Goal: Task Accomplishment & Management: Complete application form

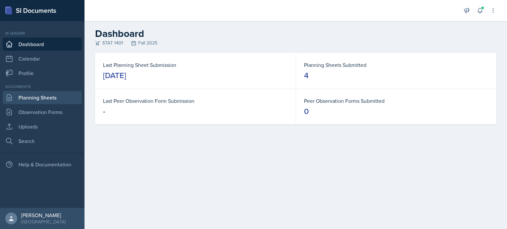
click at [38, 97] on link "Planning Sheets" at bounding box center [42, 97] width 79 height 13
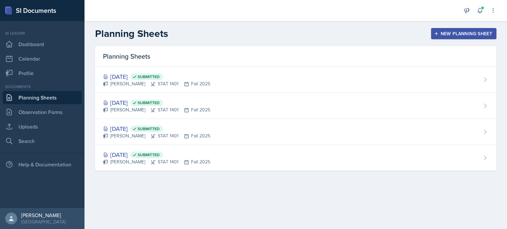
click at [437, 33] on icon "button" at bounding box center [436, 33] width 5 height 5
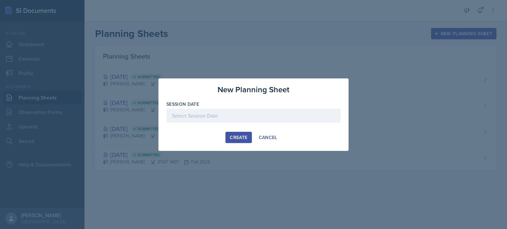
click at [261, 117] on div at bounding box center [253, 116] width 174 height 14
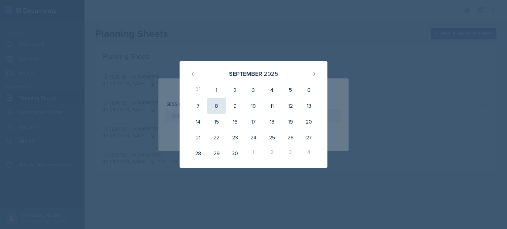
click at [218, 102] on div "8" at bounding box center [216, 106] width 18 height 16
type input "[DATE]"
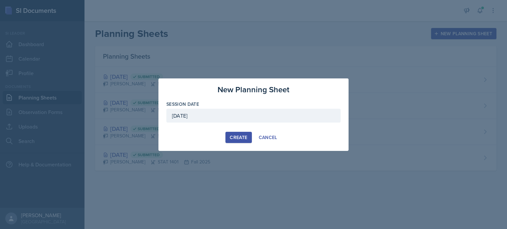
click at [245, 138] on div "Create" at bounding box center [238, 137] width 17 height 5
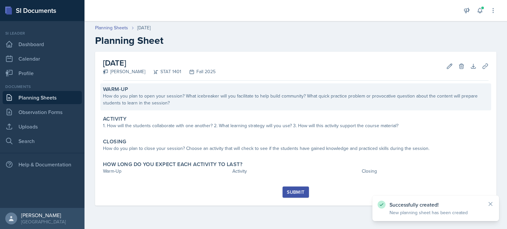
click at [222, 92] on div "Warm-Up" at bounding box center [295, 89] width 385 height 7
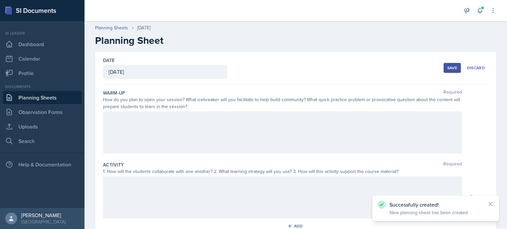
click at [170, 128] on div at bounding box center [282, 133] width 359 height 42
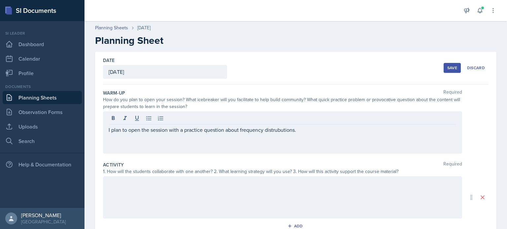
click at [261, 136] on div "I plan to open the session with a practice question about frequency distrubutio…" at bounding box center [282, 133] width 359 height 42
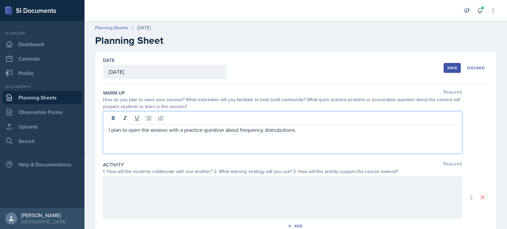
click at [276, 133] on p "I plan to open the session with a practice question about frequency distrubutio…" at bounding box center [283, 130] width 348 height 8
click at [262, 133] on p "I plan to open the session with a practice question about frequency distrubutio…" at bounding box center [283, 130] width 348 height 8
click at [280, 134] on div "I plan to open the session with a practice question about frequency distrubutio…" at bounding box center [282, 133] width 359 height 42
click at [312, 130] on p "I plan to open the session with a practice question about frequency distrubutio…" at bounding box center [283, 130] width 348 height 8
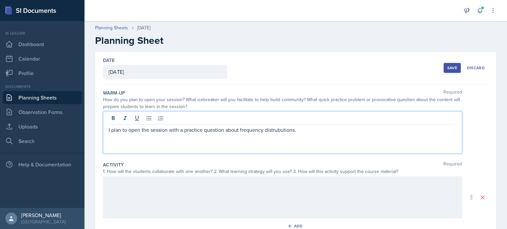
click at [280, 133] on p "I plan to open the session with a practice question about frequency distrubutio…" at bounding box center [283, 130] width 348 height 8
click at [281, 133] on p "I plan to open the session with a practice question about frequency distrubutio…" at bounding box center [283, 130] width 348 height 8
click at [280, 132] on p "I plan to open the session with a practice question about frequency distrubutio…" at bounding box center [283, 130] width 348 height 8
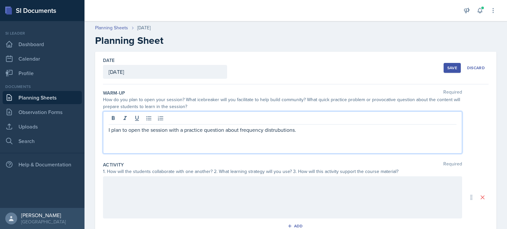
click at [280, 132] on p "I plan to open the session with a practice question about frequency distrubutio…" at bounding box center [283, 130] width 348 height 8
click at [276, 129] on p "I plan to open the session with a practice question about frequency distrubutio…" at bounding box center [283, 130] width 348 height 8
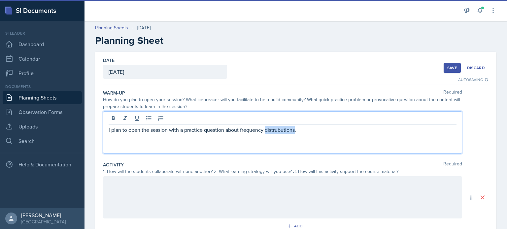
click at [276, 129] on p "I plan to open the session with a practice question about frequency distrubutio…" at bounding box center [283, 130] width 348 height 8
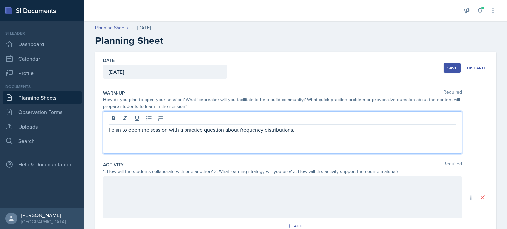
click at [313, 132] on p "I plan to open the session with a practice question about frequency distributio…" at bounding box center [283, 130] width 348 height 8
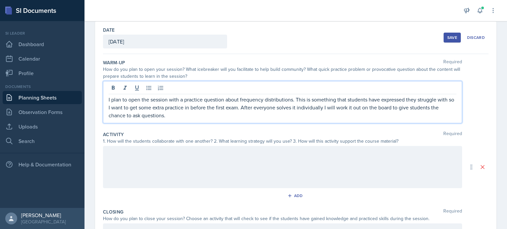
click at [251, 157] on div at bounding box center [282, 167] width 359 height 42
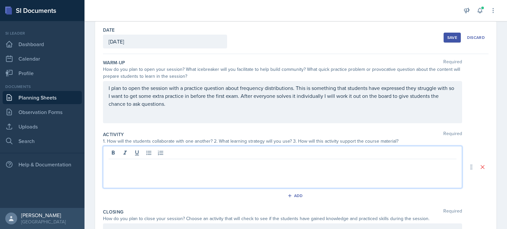
scroll to position [42, 0]
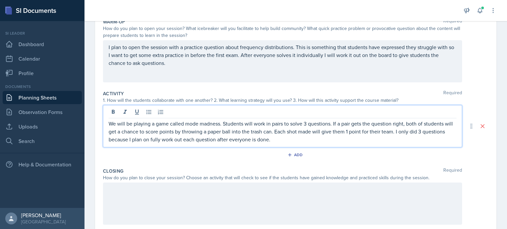
click at [217, 193] on p at bounding box center [283, 190] width 348 height 8
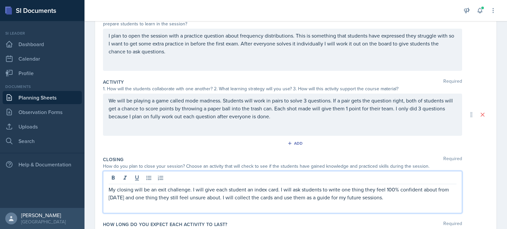
click at [350, 198] on p "My closing will be an exit challenge. I will give each student an index card. I…" at bounding box center [283, 194] width 348 height 16
click at [405, 198] on p "My closing will be an exit challenge. I will give each student an index card. I…" at bounding box center [283, 194] width 348 height 16
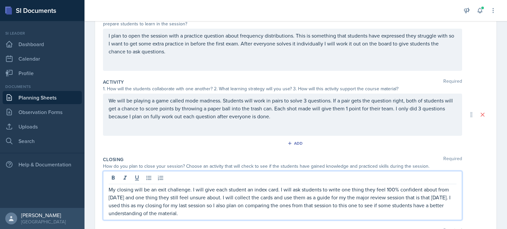
click at [339, 196] on p "My closing will be an exit challenge. I will give each student an index card. I…" at bounding box center [283, 202] width 348 height 32
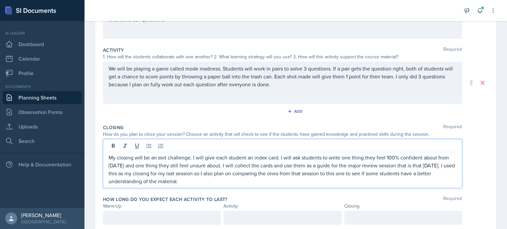
click at [157, 214] on p at bounding box center [162, 218] width 107 height 8
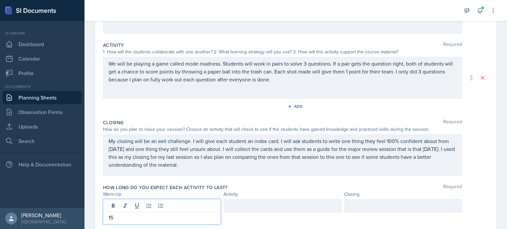
click at [243, 203] on div at bounding box center [282, 206] width 118 height 14
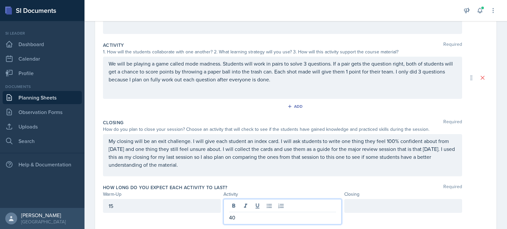
click at [356, 205] on div at bounding box center [403, 206] width 118 height 14
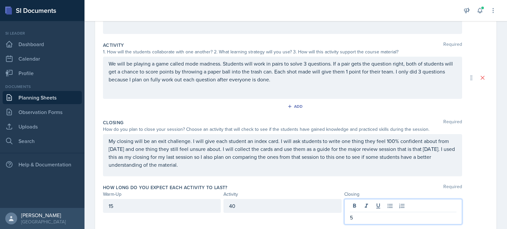
click at [294, 185] on div "How long do you expect each activity to last? Required" at bounding box center [295, 187] width 385 height 7
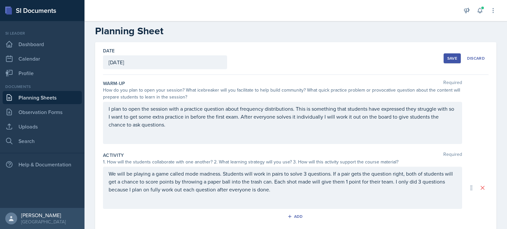
scroll to position [8, 0]
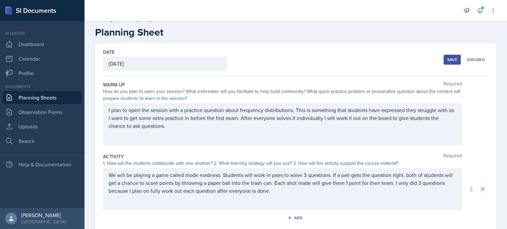
click at [447, 57] on div "Save" at bounding box center [452, 59] width 10 height 5
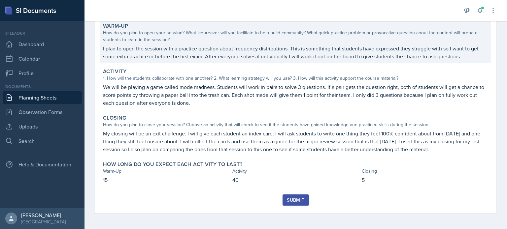
scroll to position [0, 0]
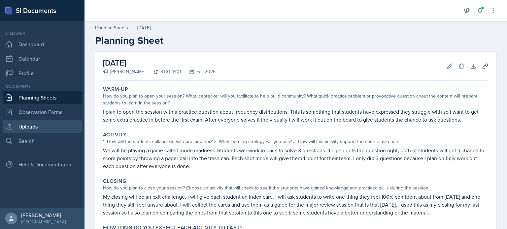
click at [41, 122] on link "Uploads" at bounding box center [42, 126] width 79 height 13
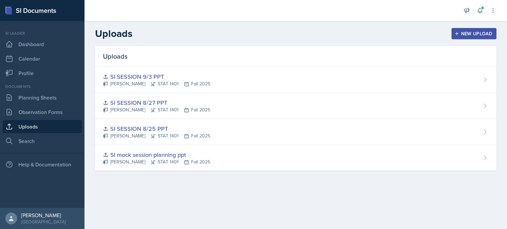
click at [468, 32] on div "New Upload" at bounding box center [474, 33] width 37 height 5
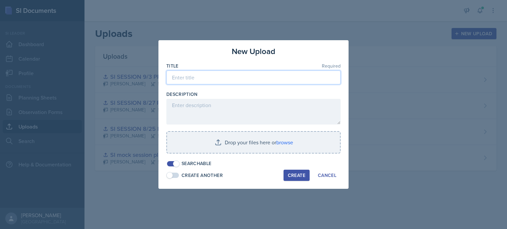
click at [201, 80] on input at bounding box center [253, 78] width 174 height 14
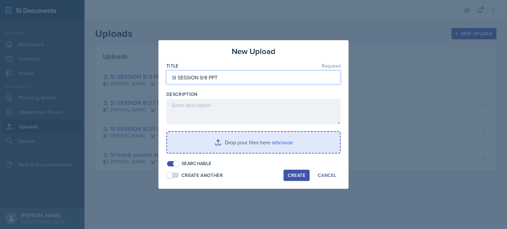
type input "SI SESSION 9/8 PPT"
click at [216, 141] on input "file" at bounding box center [253, 142] width 173 height 21
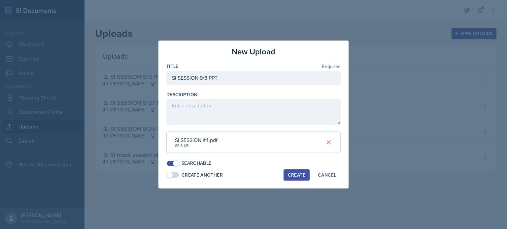
click at [290, 173] on div "Create" at bounding box center [296, 175] width 17 height 5
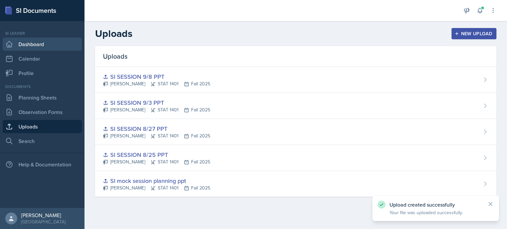
click at [46, 44] on link "Dashboard" at bounding box center [42, 44] width 79 height 13
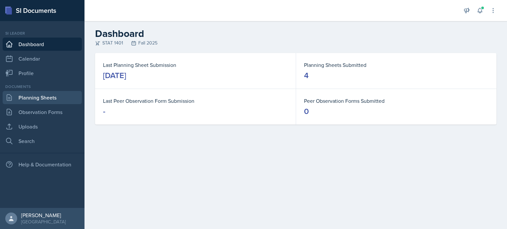
click at [45, 95] on link "Planning Sheets" at bounding box center [42, 97] width 79 height 13
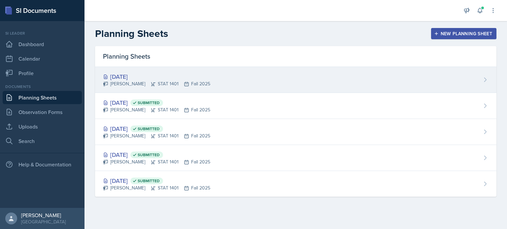
click at [134, 77] on div "[DATE]" at bounding box center [156, 76] width 107 height 9
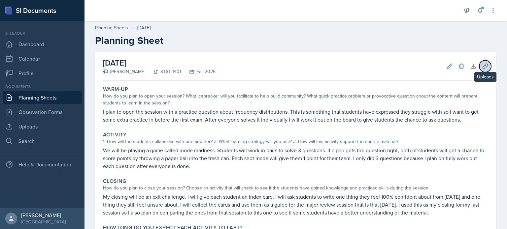
click at [482, 67] on icon at bounding box center [485, 66] width 7 height 7
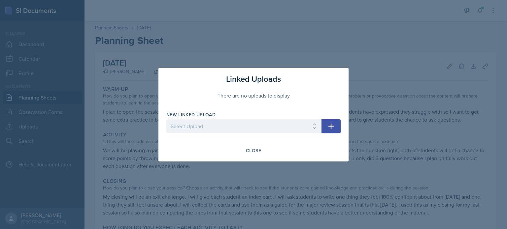
click at [330, 129] on icon "button" at bounding box center [331, 126] width 8 height 8
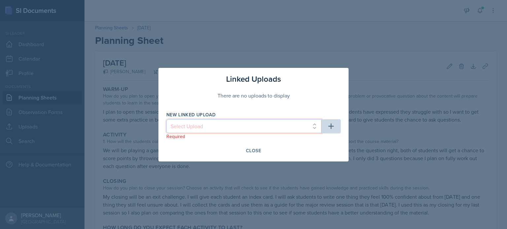
click at [280, 129] on select "Select Upload SI mock session planning ppt SI SESSION 8/25 PPT SI SESSION 8/27 …" at bounding box center [243, 126] width 155 height 14
select select "24c0a3a0-c0f0-413e-b8db-87d8b34beeee"
click at [166, 119] on select "Select Upload SI mock session planning ppt SI SESSION 8/25 PPT SI SESSION 8/27 …" at bounding box center [243, 126] width 155 height 14
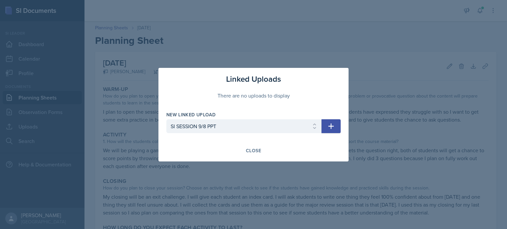
click at [330, 122] on icon "button" at bounding box center [331, 126] width 8 height 8
select select
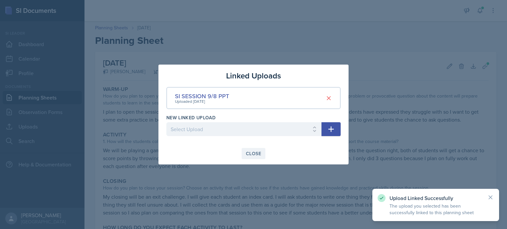
click at [260, 150] on button "Close" at bounding box center [254, 153] width 24 height 11
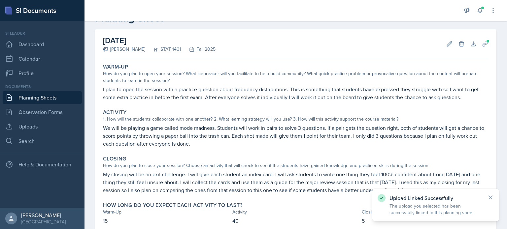
scroll to position [63, 0]
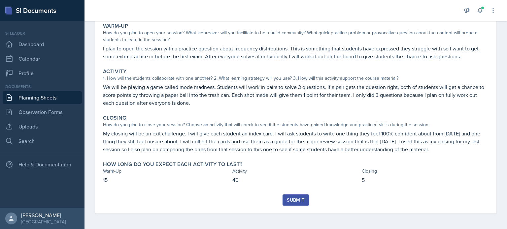
click at [292, 200] on div "Submit" at bounding box center [295, 200] width 17 height 5
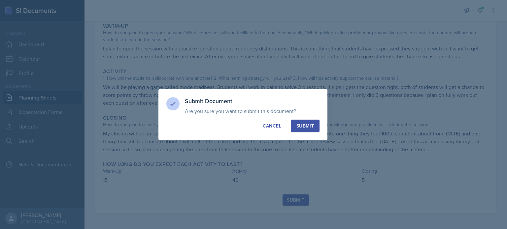
click at [300, 127] on div "Submit" at bounding box center [304, 126] width 17 height 7
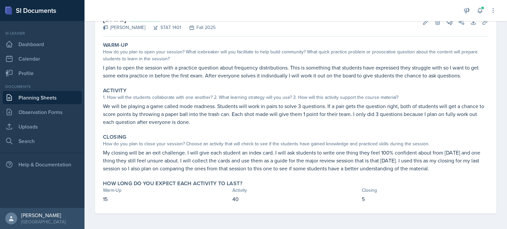
scroll to position [0, 0]
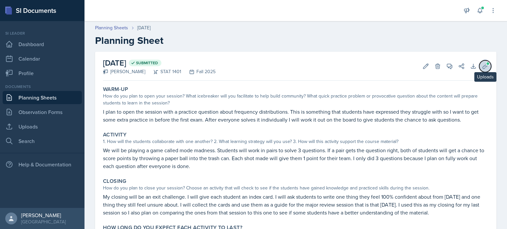
click at [482, 66] on icon at bounding box center [484, 66] width 5 height 5
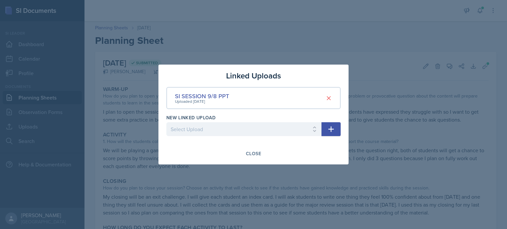
click at [314, 54] on div at bounding box center [253, 114] width 507 height 229
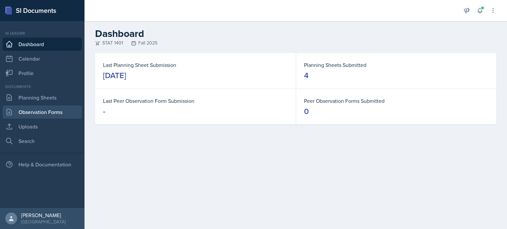
click at [45, 110] on link "Observation Forms" at bounding box center [42, 112] width 79 height 13
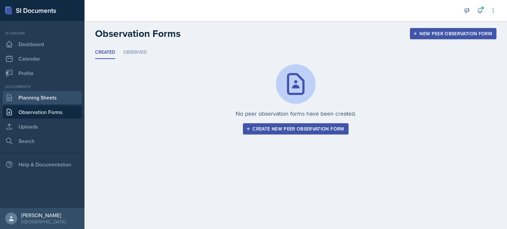
click at [46, 99] on link "Planning Sheets" at bounding box center [42, 97] width 79 height 13
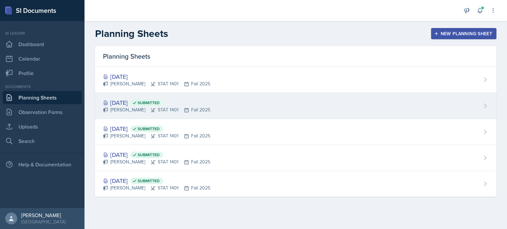
click at [117, 105] on div "Sep 3rd, 2025 Submitted" at bounding box center [156, 102] width 107 height 9
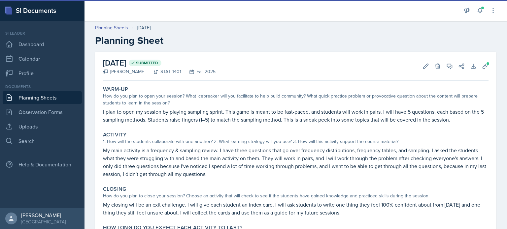
scroll to position [20, 0]
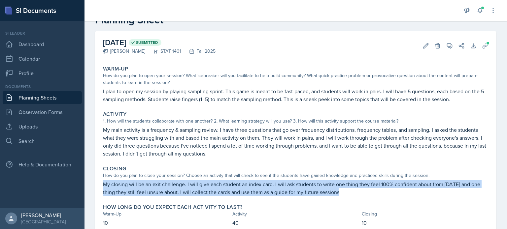
drag, startPoint x: 103, startPoint y: 182, endPoint x: 350, endPoint y: 191, distance: 247.3
click at [350, 191] on div "Closing How do you plan to close your session? Choose an activity that will che…" at bounding box center [295, 181] width 391 height 36
copy p "My closing will be an exit challenge. I will give each student an index card. I…"
